Goal: Check status: Check status

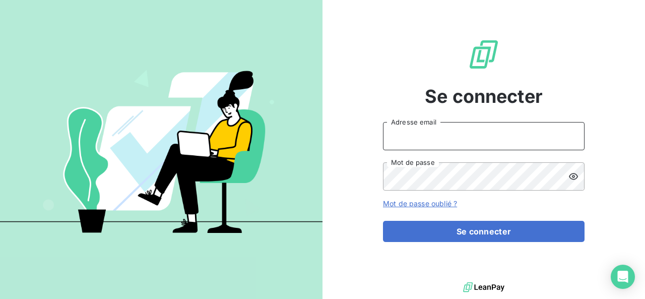
type input "[EMAIL_ADDRESS][PERSON_NAME][DOMAIN_NAME]"
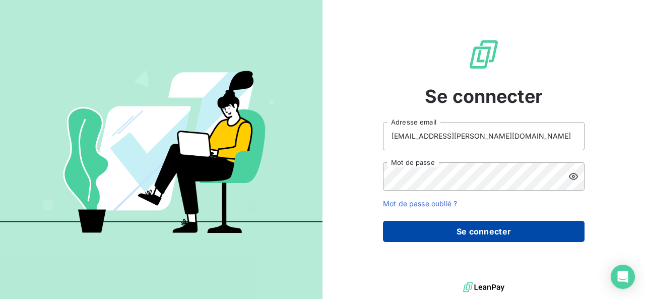
click at [413, 233] on button "Se connecter" at bounding box center [484, 231] width 202 height 21
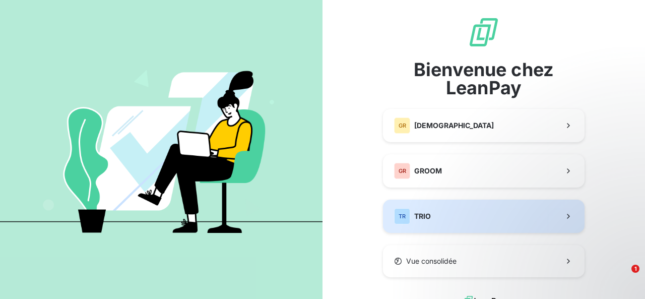
click at [432, 214] on button "TR TRIO" at bounding box center [484, 216] width 202 height 33
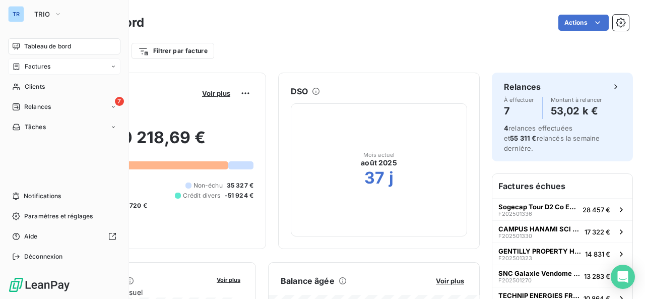
click at [31, 65] on span "Factures" at bounding box center [38, 66] width 26 height 9
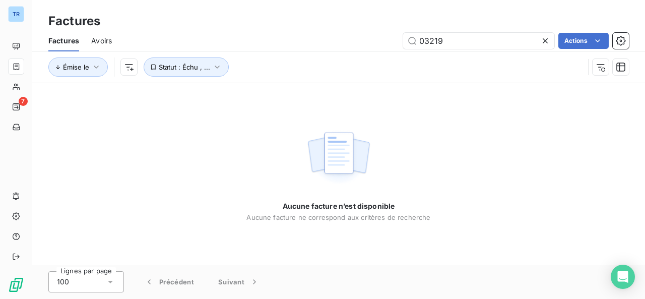
click at [450, 42] on input "03219" at bounding box center [478, 41] width 151 height 16
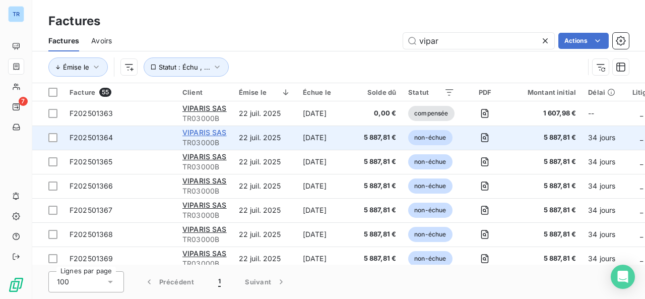
type input "vipar"
click at [217, 133] on span "VIPARIS SAS" at bounding box center [205, 132] width 44 height 9
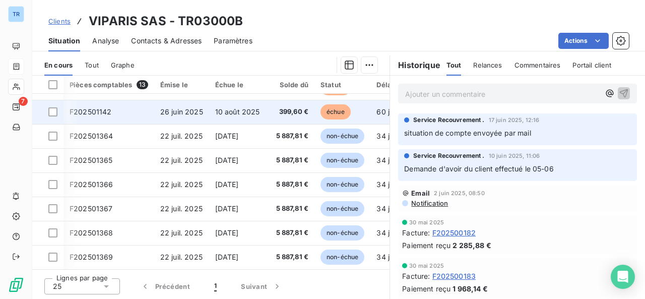
scroll to position [143, 71]
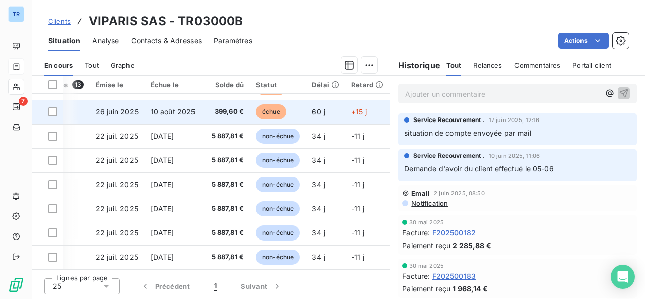
click at [345, 112] on td "+15 j" at bounding box center [367, 112] width 44 height 24
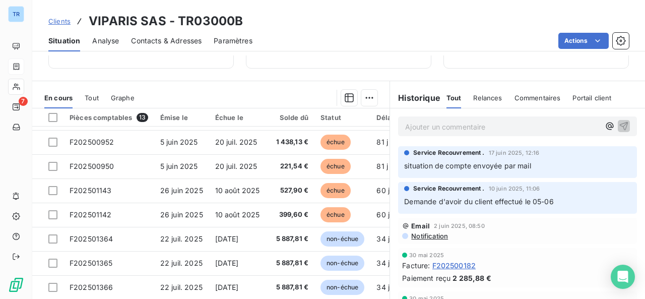
scroll to position [75, 0]
